Goal: Find specific page/section: Find specific page/section

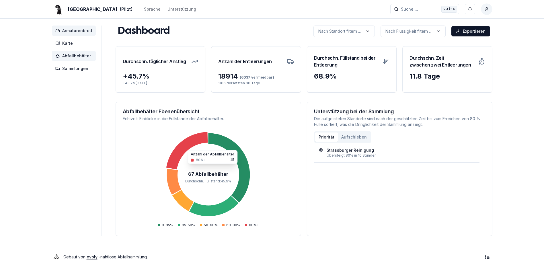
click at [76, 53] on span "Abfallbehälter" at bounding box center [74, 56] width 44 height 10
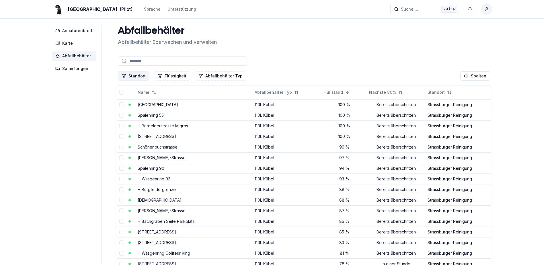
click at [134, 75] on button "Standort" at bounding box center [134, 75] width 32 height 9
click at [128, 128] on span "Strassburger Reinigung" at bounding box center [150, 128] width 44 height 6
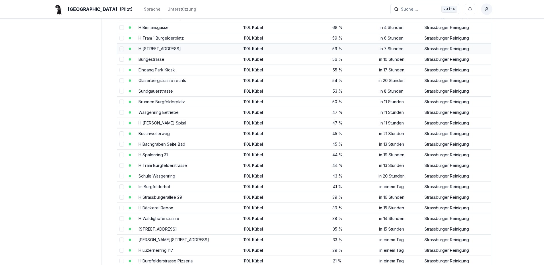
scroll to position [315, 0]
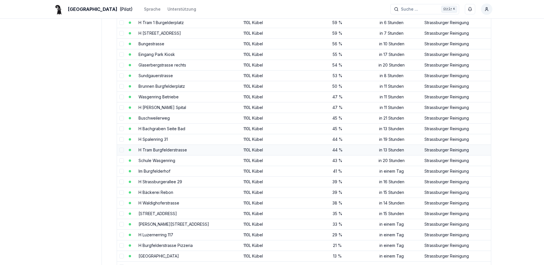
click at [171, 151] on link "H Tram Burgfelderstrasse" at bounding box center [162, 149] width 48 height 5
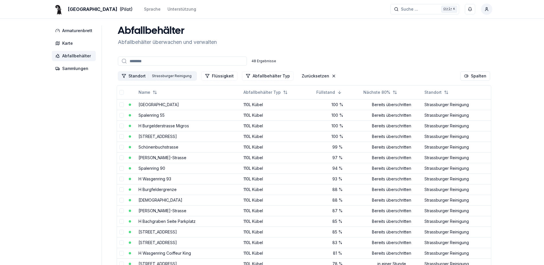
click at [134, 75] on button "Standort 1 Strassburger Reinigung" at bounding box center [157, 75] width 79 height 9
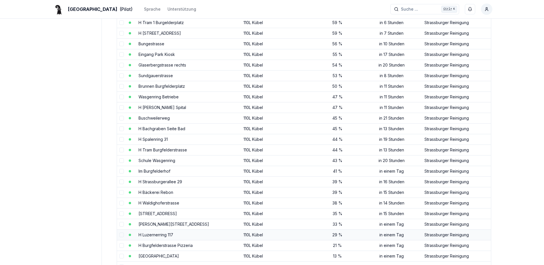
scroll to position [344, 0]
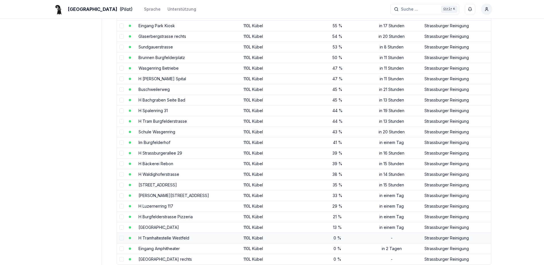
click at [171, 240] on td "H Tramhaltestelle Westfeld" at bounding box center [188, 237] width 105 height 11
click at [164, 238] on link "H Tramhaltestelle Westfeld" at bounding box center [163, 237] width 51 height 5
